Goal: Obtain resource: Obtain resource

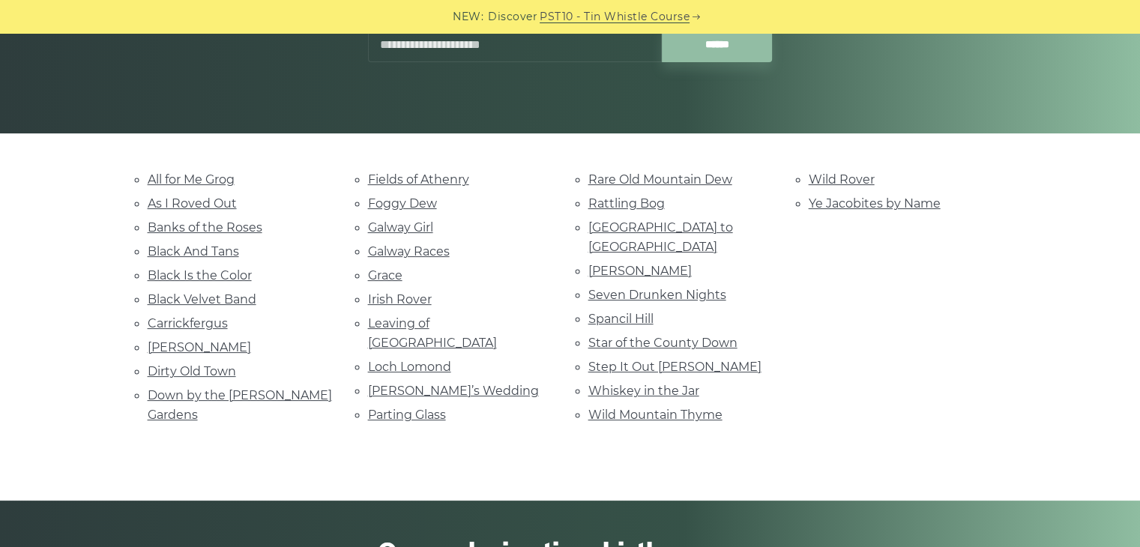
scroll to position [261, 0]
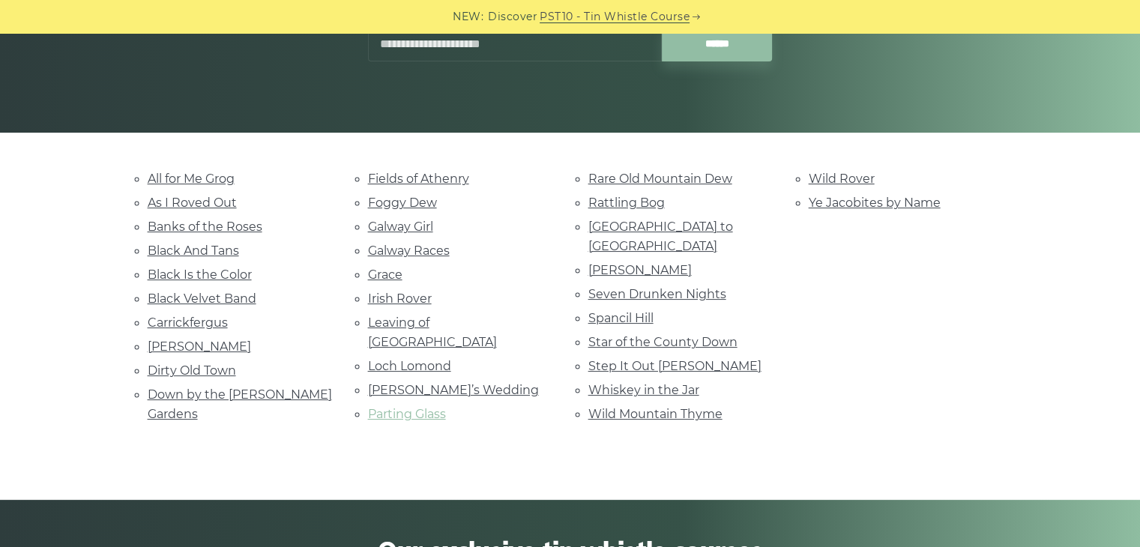
click at [423, 407] on link "Parting Glass" at bounding box center [407, 414] width 78 height 14
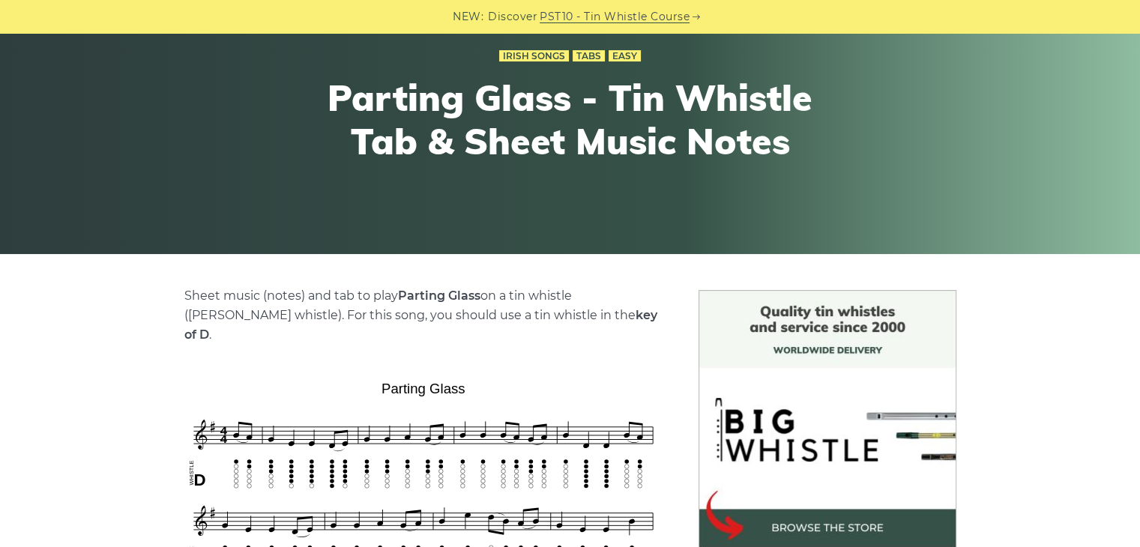
scroll to position [131, 0]
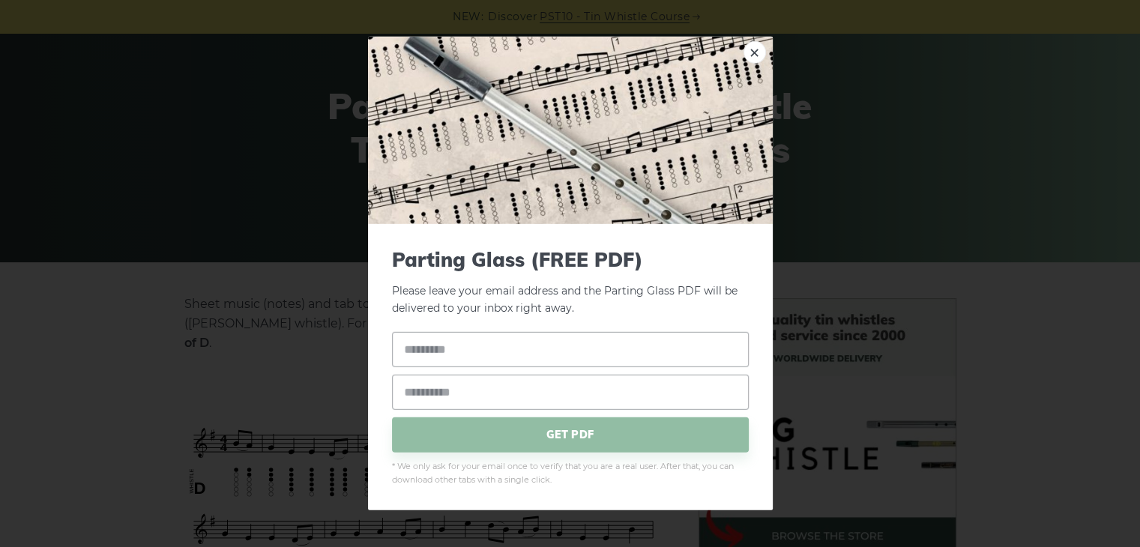
click at [835, 239] on div "× Parting Glass (FREE PDF) Please leave your email address and the Parting Glas…" at bounding box center [570, 273] width 1140 height 547
click at [751, 55] on link "×" at bounding box center [754, 52] width 22 height 22
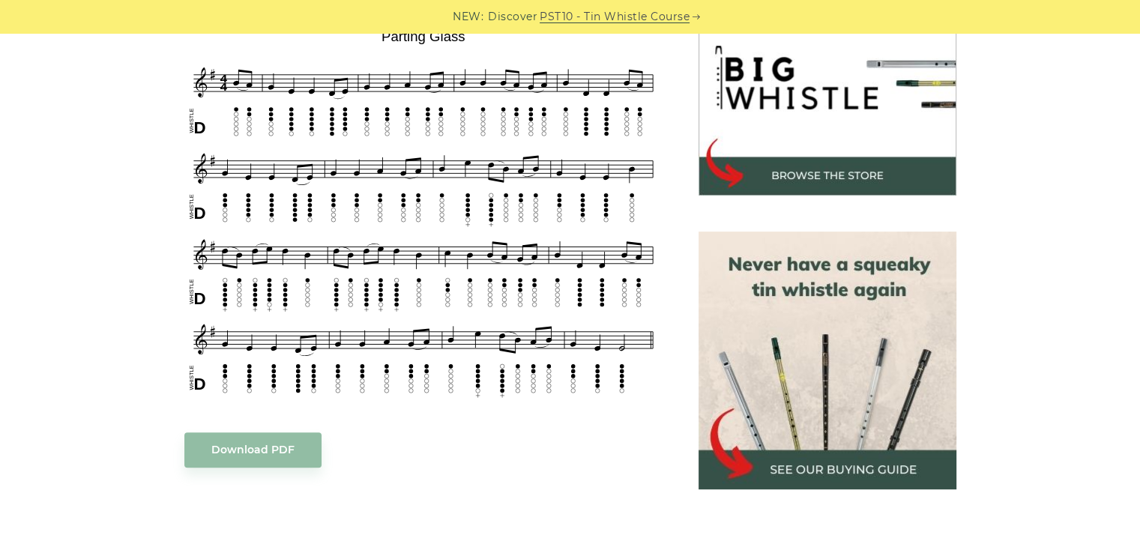
scroll to position [491, 0]
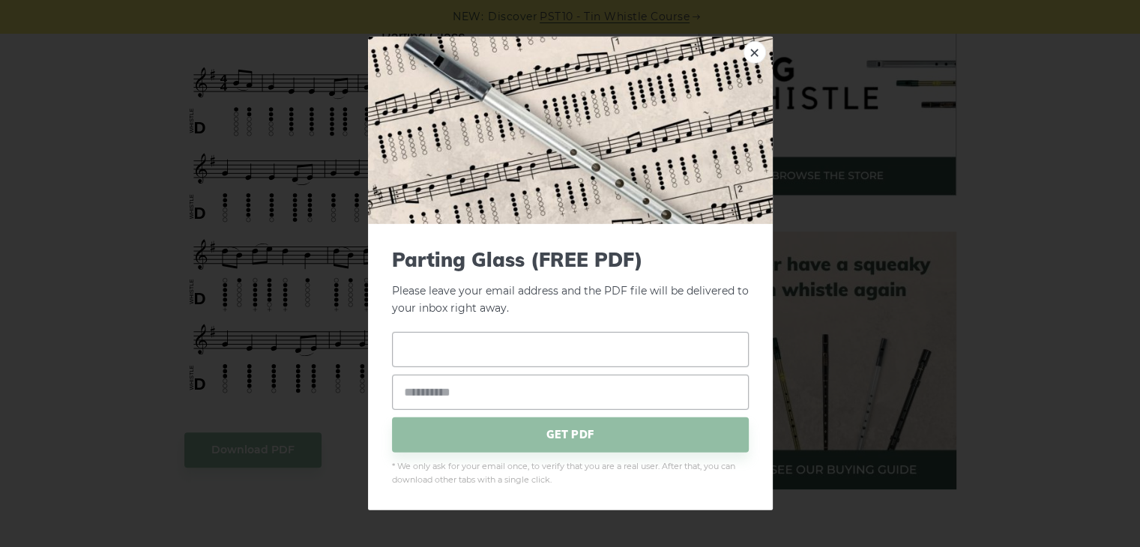
click at [431, 366] on input "text" at bounding box center [570, 348] width 357 height 35
type input "****"
click at [444, 385] on input "email" at bounding box center [570, 391] width 357 height 35
type input "**********"
click at [521, 430] on span "GET PDF" at bounding box center [570, 434] width 357 height 35
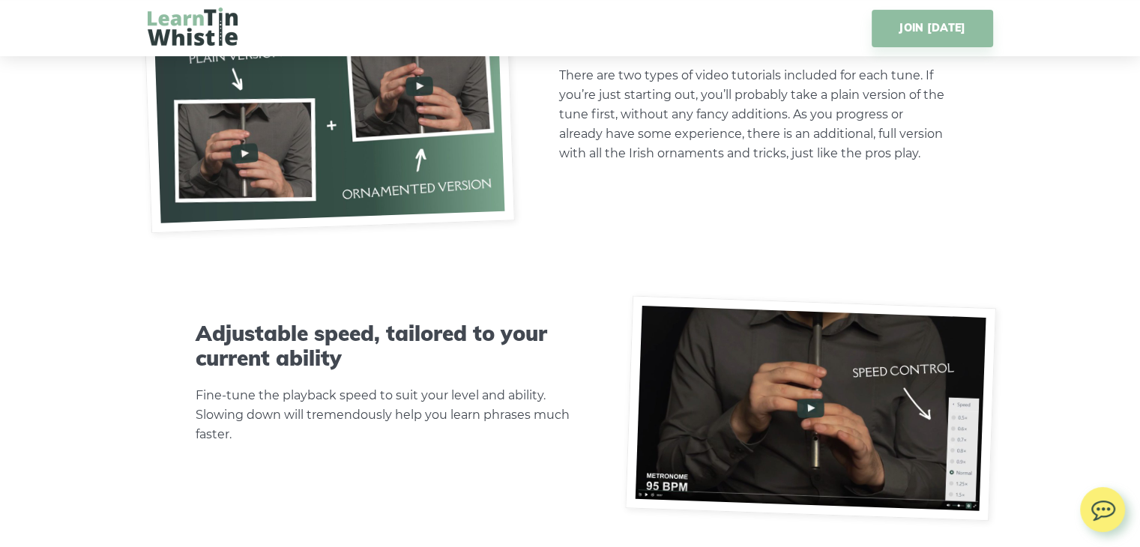
scroll to position [4372, 0]
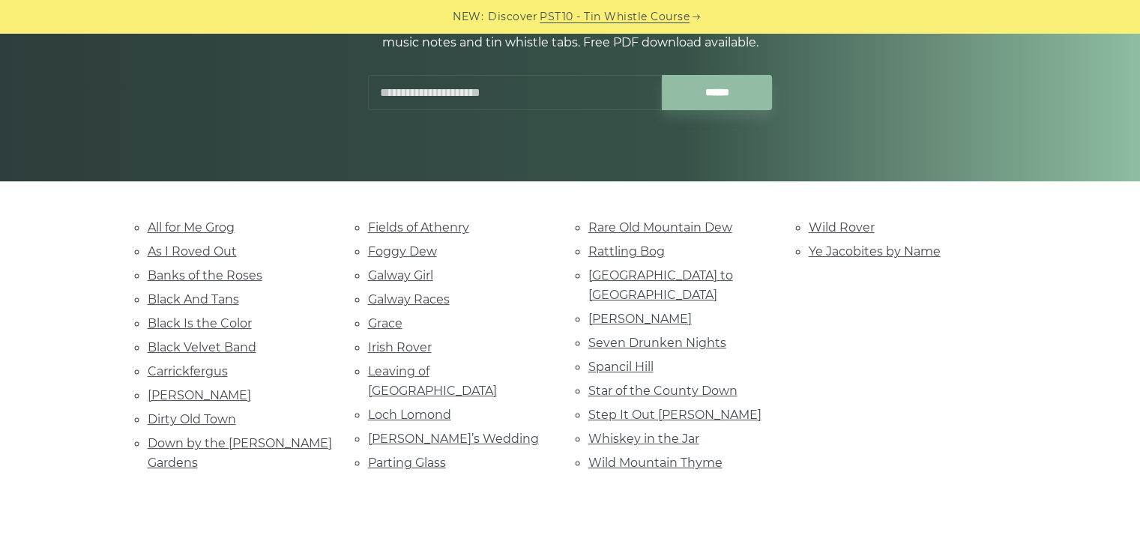
scroll to position [213, 0]
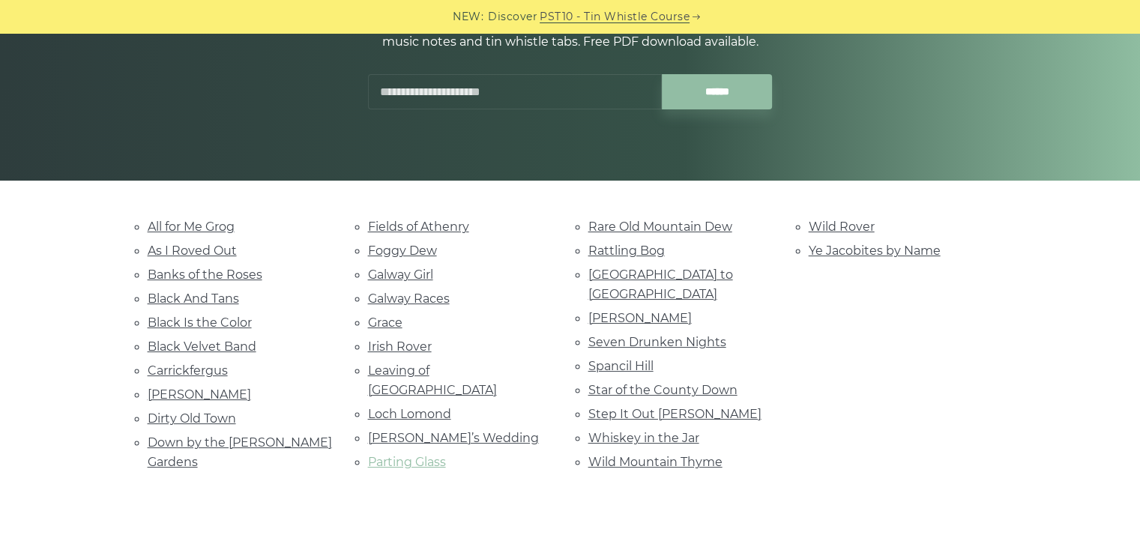
click at [414, 455] on link "Parting Glass" at bounding box center [407, 462] width 78 height 14
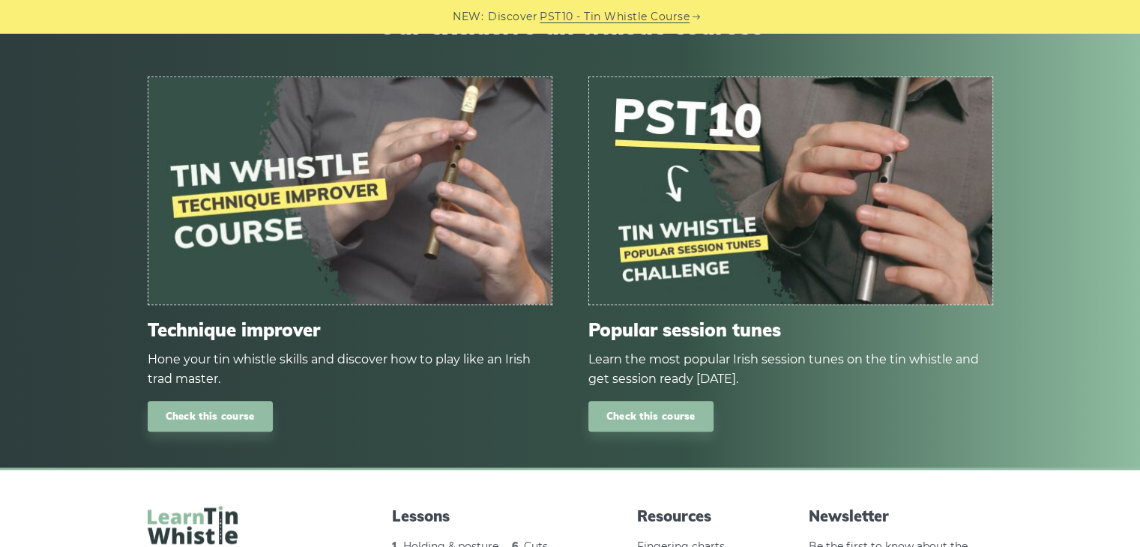
scroll to position [1513, 0]
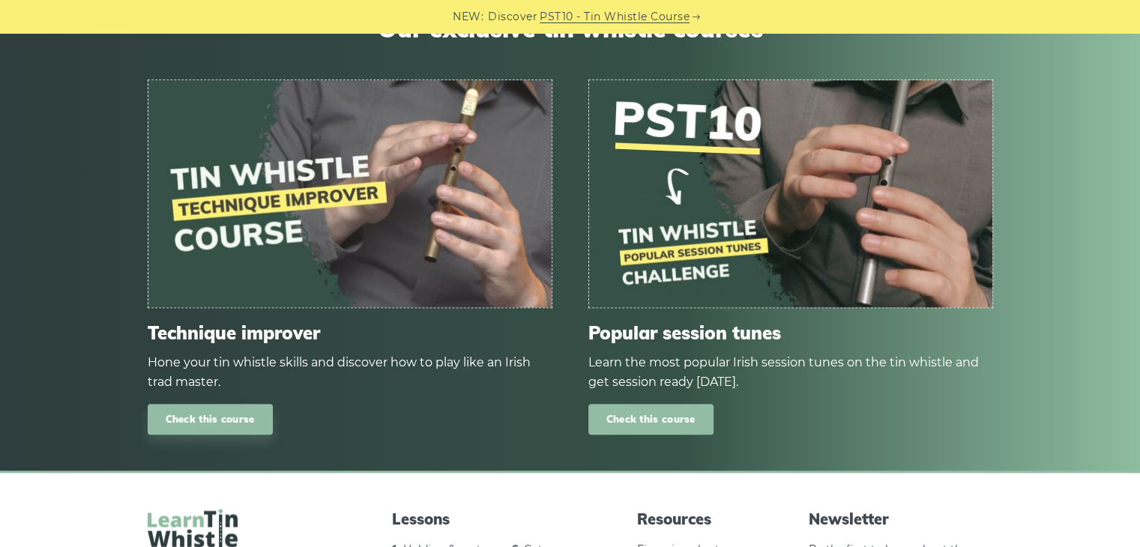
click at [686, 404] on link "Check this course" at bounding box center [650, 419] width 125 height 31
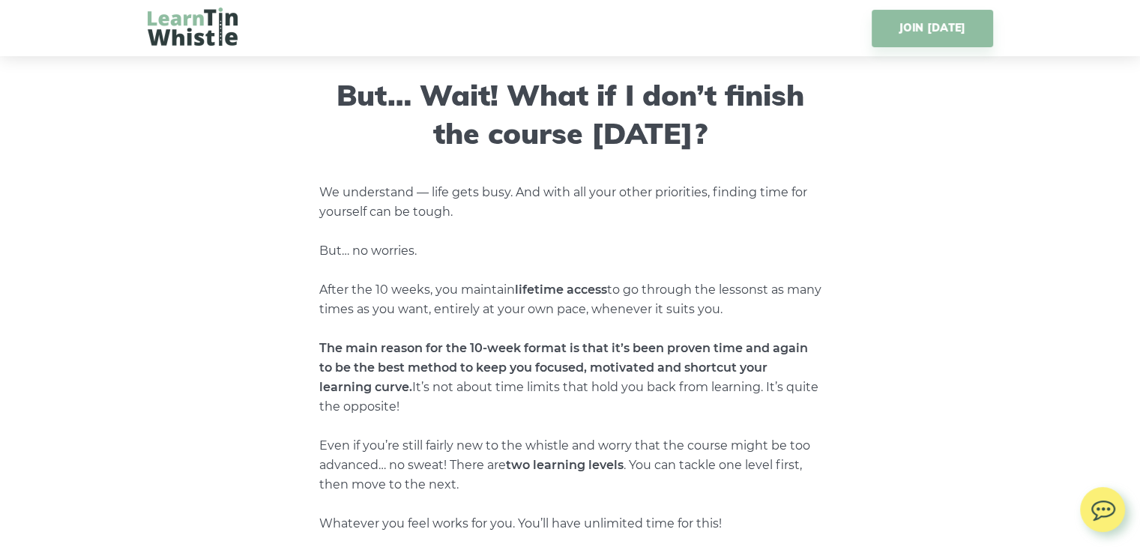
scroll to position [5510, 0]
